Goal: Information Seeking & Learning: Learn about a topic

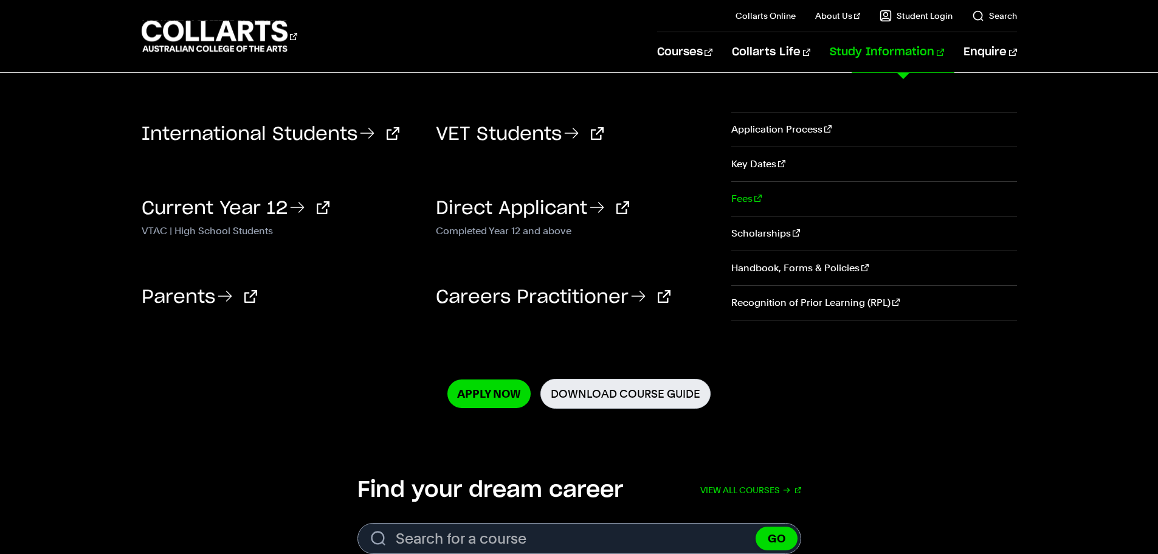
click at [739, 202] on link "Fees" at bounding box center [873, 199] width 285 height 34
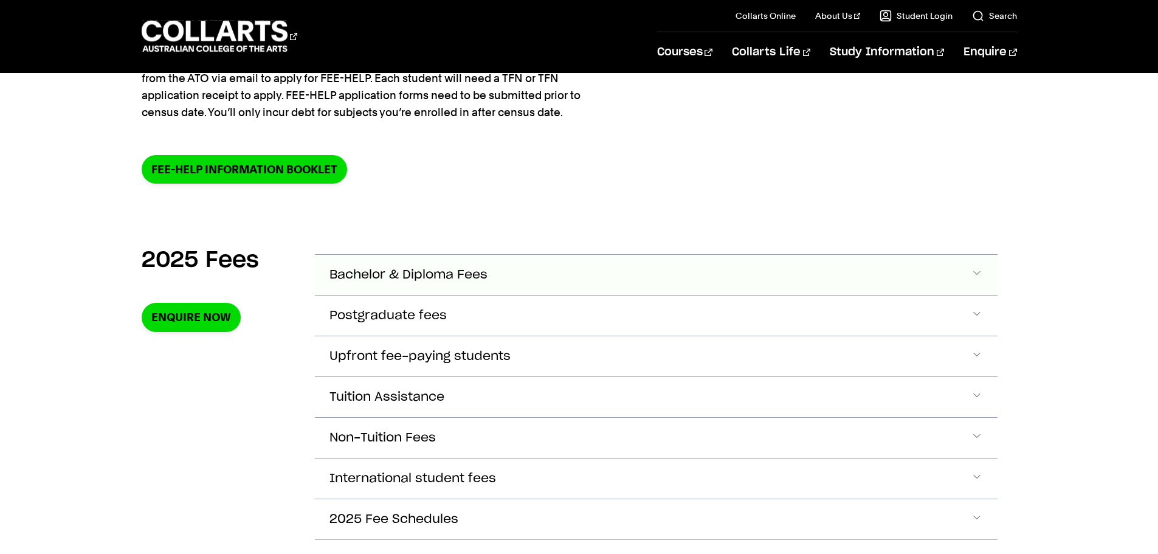
click at [900, 269] on button "Bachelor & Diploma Fees" at bounding box center [656, 275] width 683 height 40
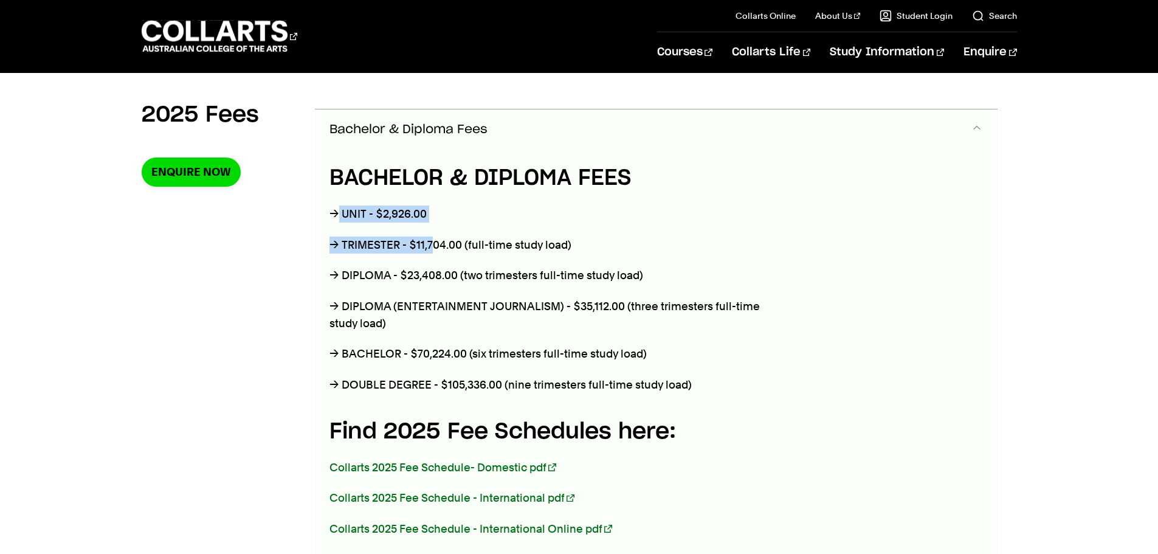
drag, startPoint x: 336, startPoint y: 212, endPoint x: 431, endPoint y: 226, distance: 96.5
click at [431, 226] on div "BACHELOR & DIPLOMA FEES → UNIT - $2,926.00 → TRIMESTER - $11,704.00 (full-time …" at bounding box center [555, 372] width 480 height 444
click at [393, 243] on p "→ TRIMESTER - $11,704.00 (full-time study load)" at bounding box center [554, 244] width 451 height 17
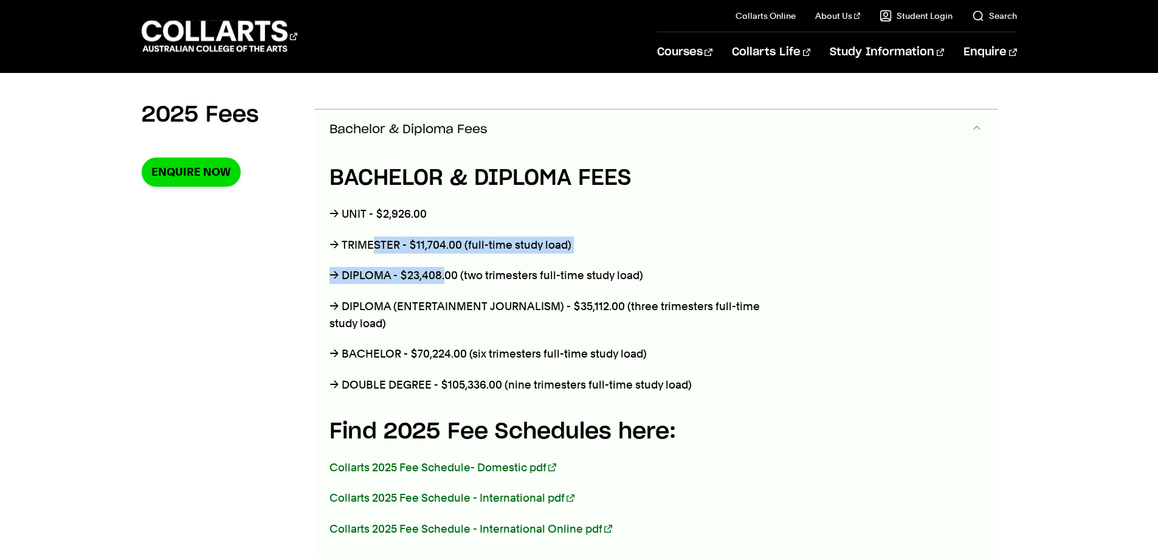
drag, startPoint x: 373, startPoint y: 244, endPoint x: 444, endPoint y: 254, distance: 72.4
click at [444, 254] on div "BACHELOR & DIPLOMA FEES → UNIT - $2,926.00 → TRIMESTER - $11,704.00 (full-time …" at bounding box center [555, 372] width 480 height 444
drag, startPoint x: 537, startPoint y: 244, endPoint x: 543, endPoint y: 244, distance: 6.1
click at [539, 244] on p "→ TRIMESTER - $11,704.00 (full-time study load)" at bounding box center [554, 244] width 451 height 17
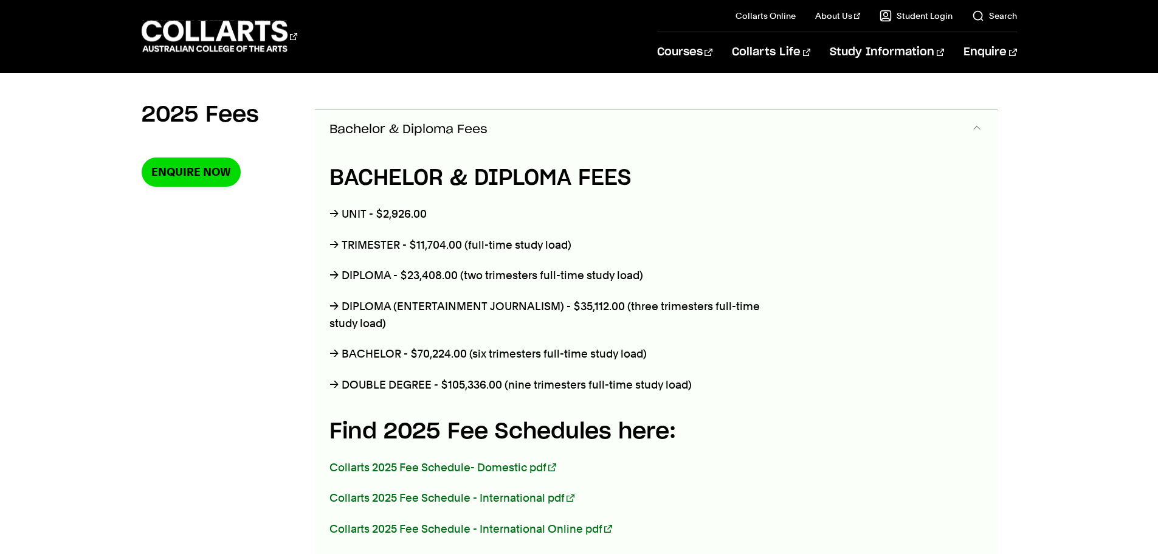
click at [543, 244] on p "→ TRIMESTER - $11,704.00 (full-time study load)" at bounding box center [554, 244] width 451 height 17
drag, startPoint x: 357, startPoint y: 274, endPoint x: 568, endPoint y: 265, distance: 211.7
click at [568, 265] on div "BACHELOR & DIPLOMA FEES → UNIT - $2,926.00 → TRIMESTER - $11,704.00 (full-time …" at bounding box center [555, 372] width 480 height 444
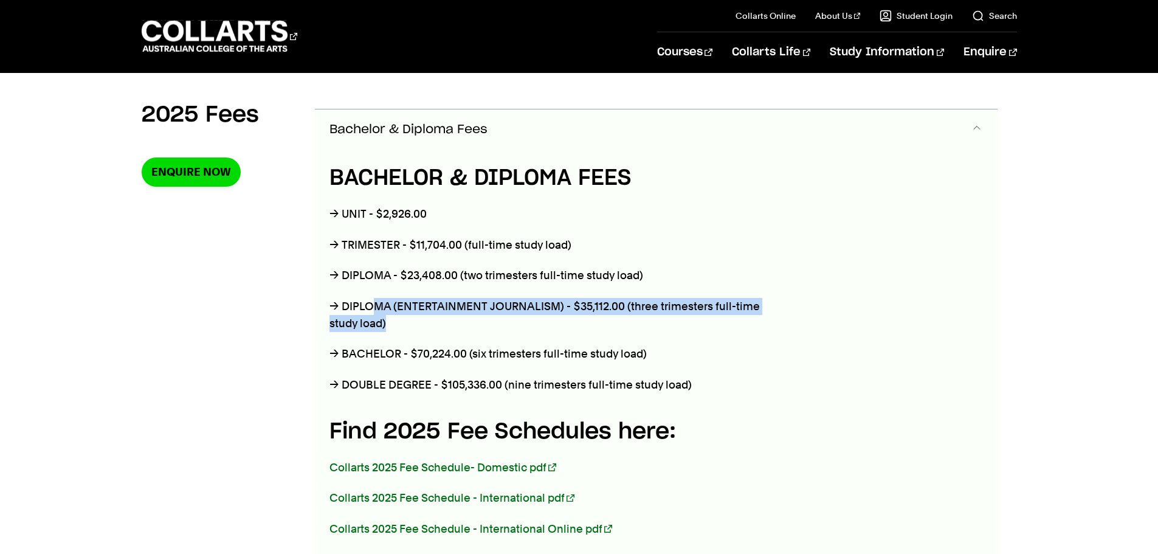
drag, startPoint x: 390, startPoint y: 303, endPoint x: 532, endPoint y: 317, distance: 142.3
click at [532, 317] on p "→ DIPLOMA (ENTERTAINMENT JOURNALISM) - $35,112.00 (three trimesters full-time s…" at bounding box center [554, 315] width 451 height 34
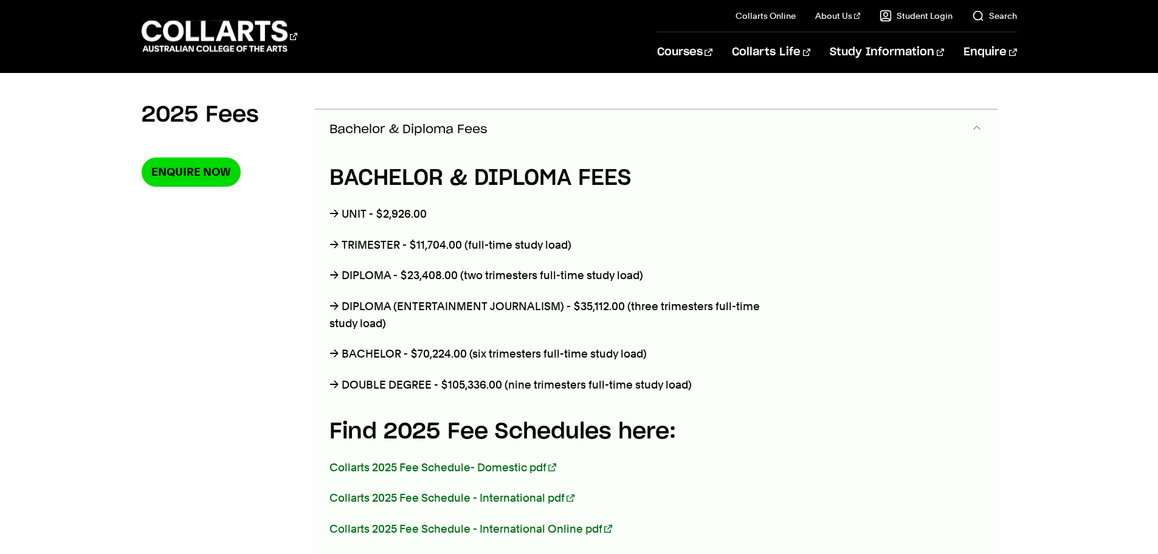
scroll to position [712, 0]
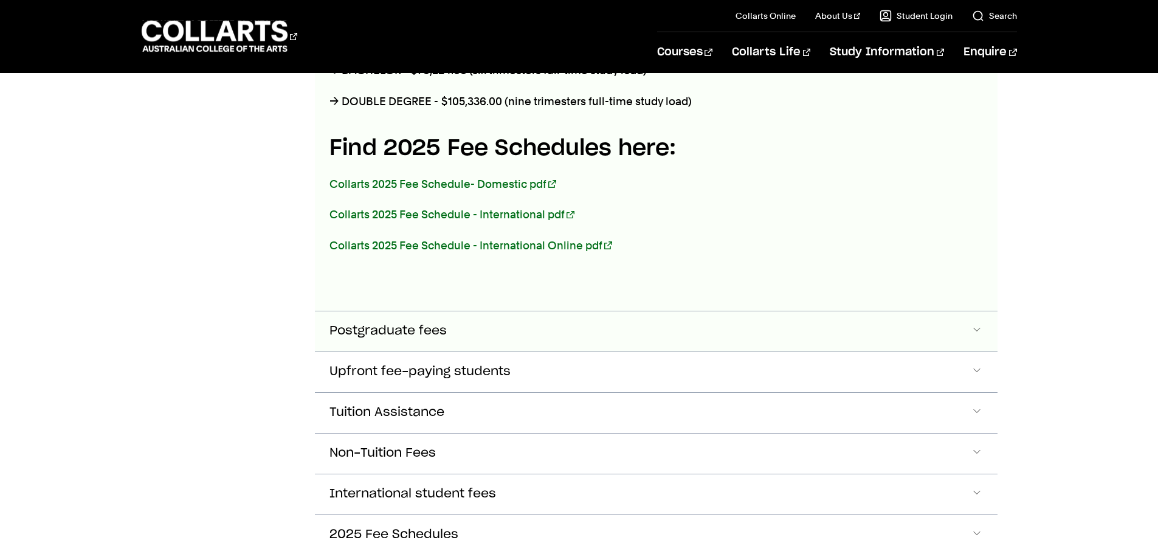
click at [400, 319] on button "Postgraduate fees" at bounding box center [656, 331] width 683 height 40
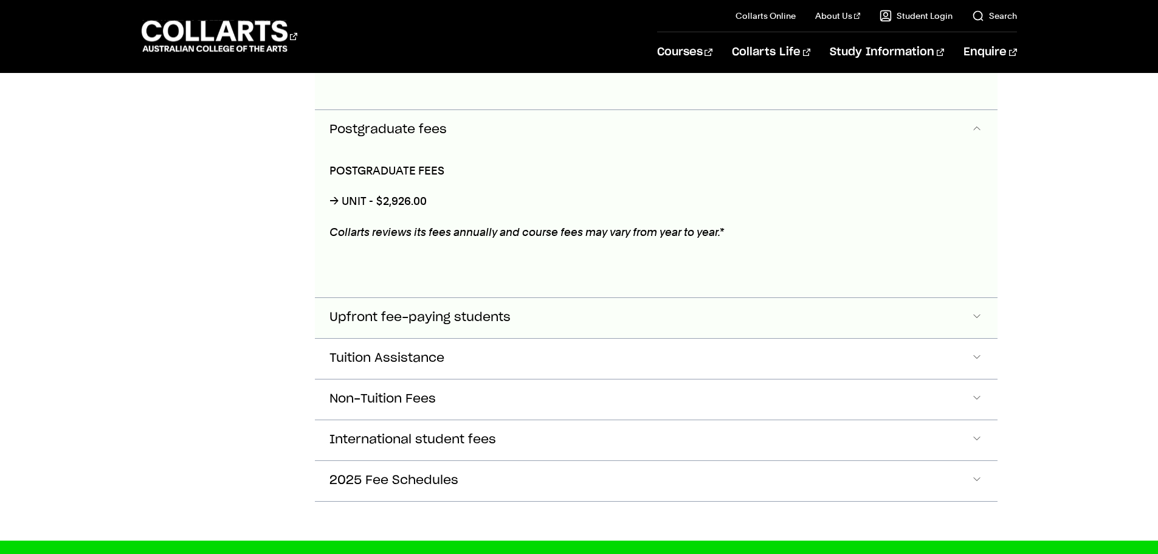
click at [399, 317] on span "Upfront fee-paying students" at bounding box center [419, 318] width 181 height 14
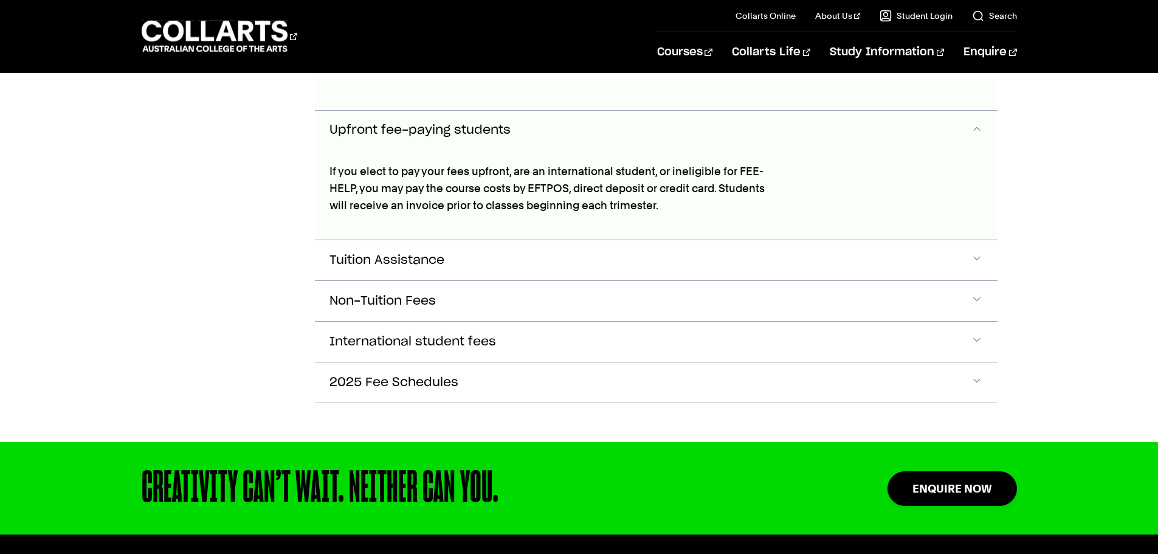
scroll to position [818, 0]
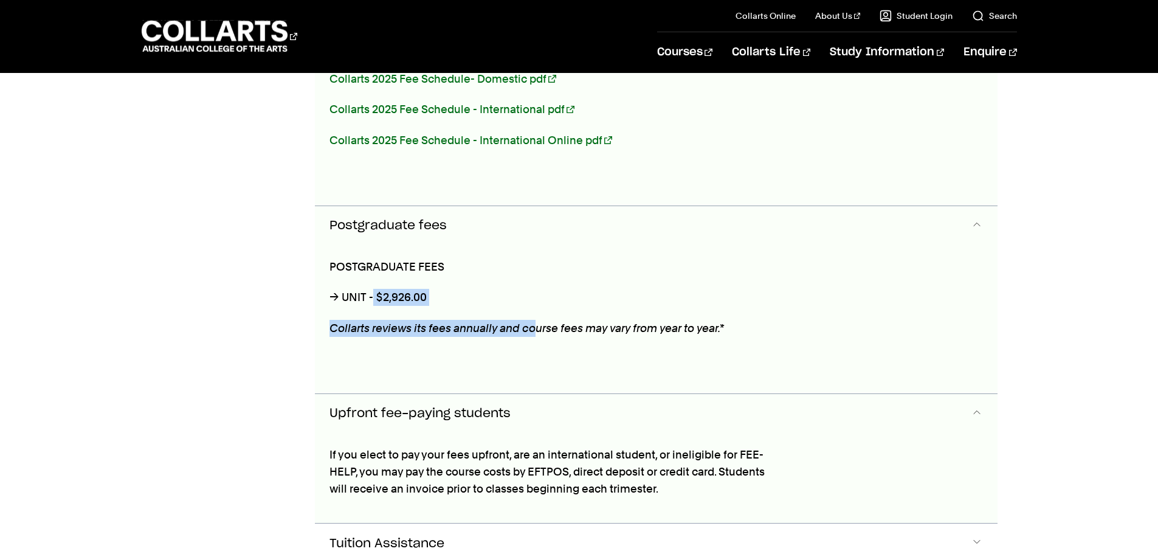
drag, startPoint x: 374, startPoint y: 292, endPoint x: 535, endPoint y: 308, distance: 161.8
click at [535, 308] on div "POSTGRADUATE FEES → UNIT - $2,926.00 Collarts reviews its fees annually and cou…" at bounding box center [555, 319] width 480 height 147
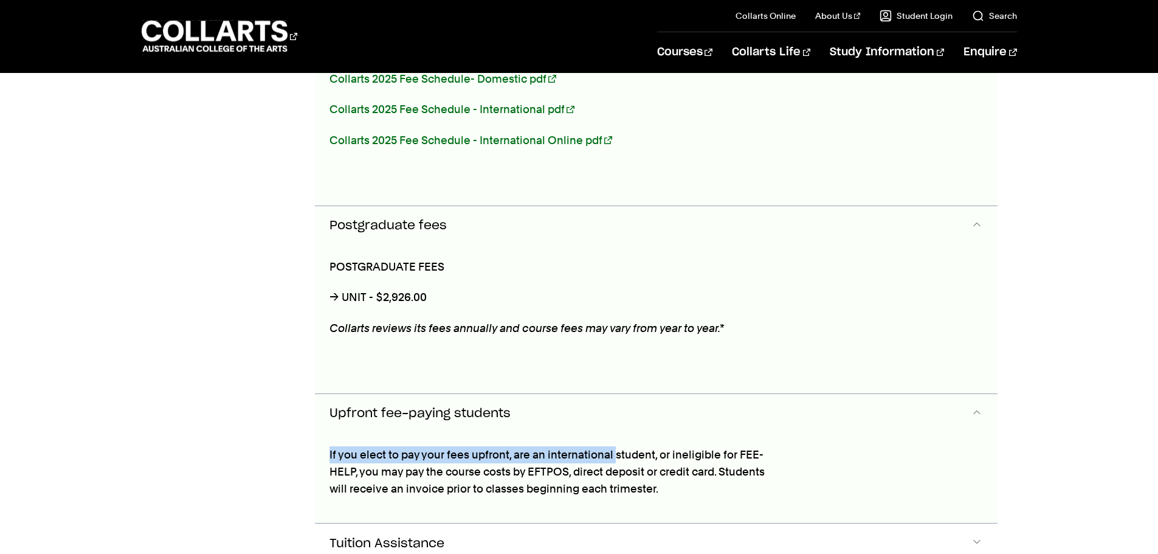
drag, startPoint x: 329, startPoint y: 452, endPoint x: 614, endPoint y: 454, distance: 284.5
click at [614, 454] on p "If you elect to pay your fees upfront, are an international student, or ineligi…" at bounding box center [554, 471] width 451 height 51
drag, startPoint x: 674, startPoint y: 442, endPoint x: 776, endPoint y: 442, distance: 102.1
click at [776, 442] on div "If you elect to pay your fees upfront, are an international student, or ineligi…" at bounding box center [555, 478] width 480 height 89
click at [777, 442] on div "If you elect to pay your fees upfront, are an international student, or ineligi…" at bounding box center [555, 478] width 480 height 89
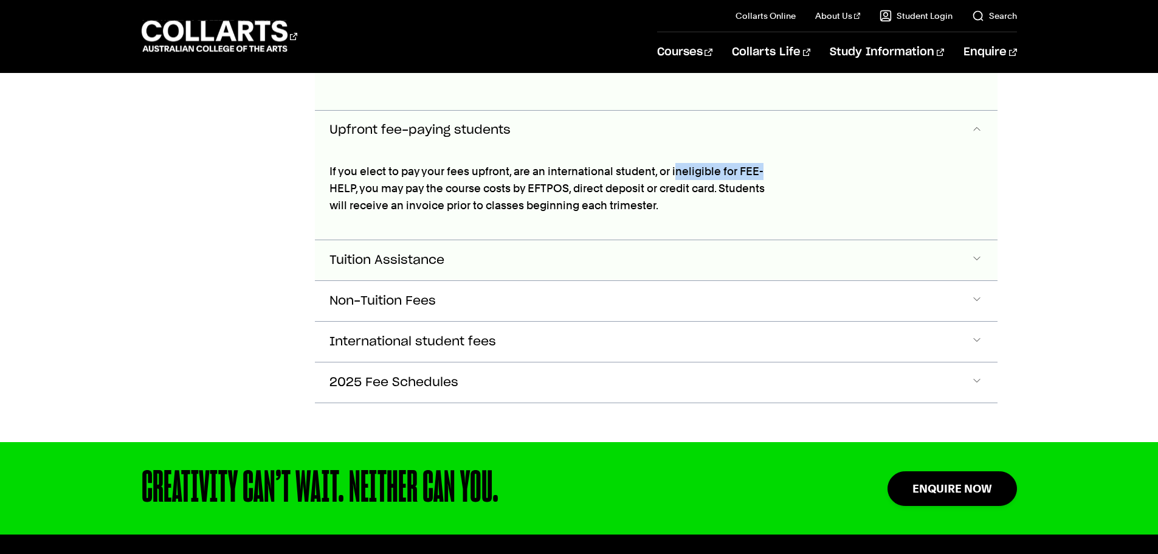
click at [456, 240] on button "Tuition Assistance" at bounding box center [656, 260] width 683 height 40
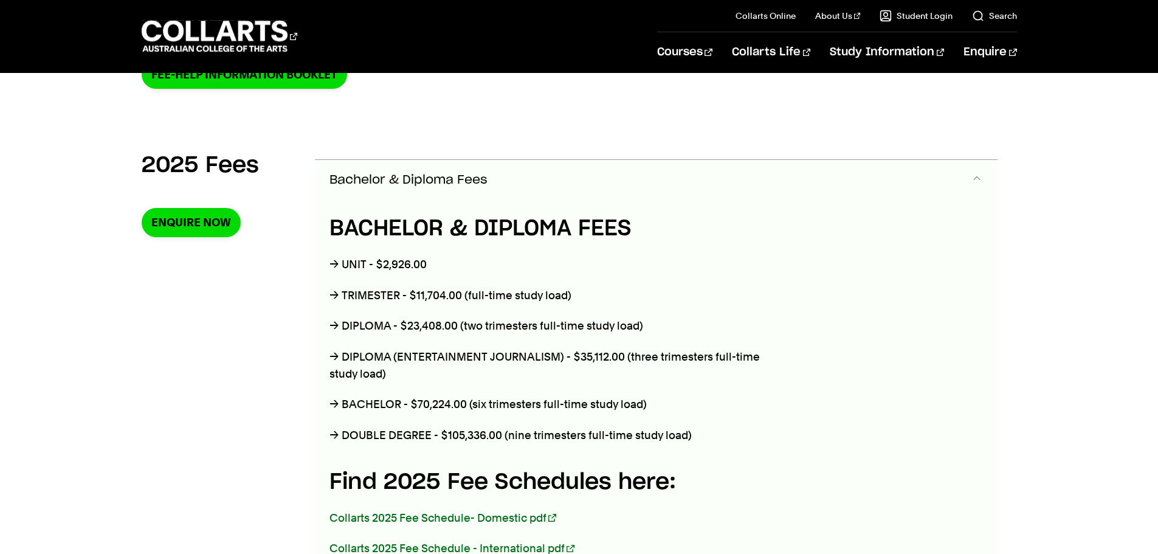
scroll to position [0, 0]
